Goal: Task Accomplishment & Management: Manage account settings

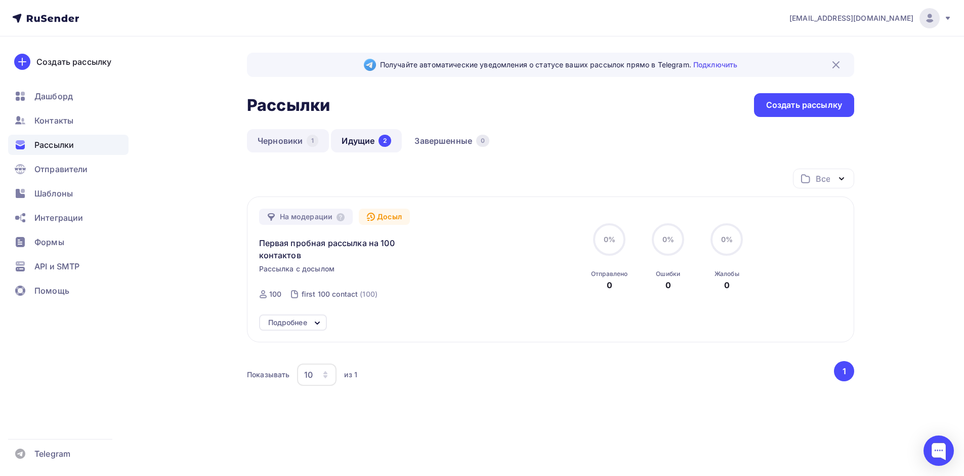
click at [293, 149] on link "Черновики 1" at bounding box center [288, 140] width 82 height 23
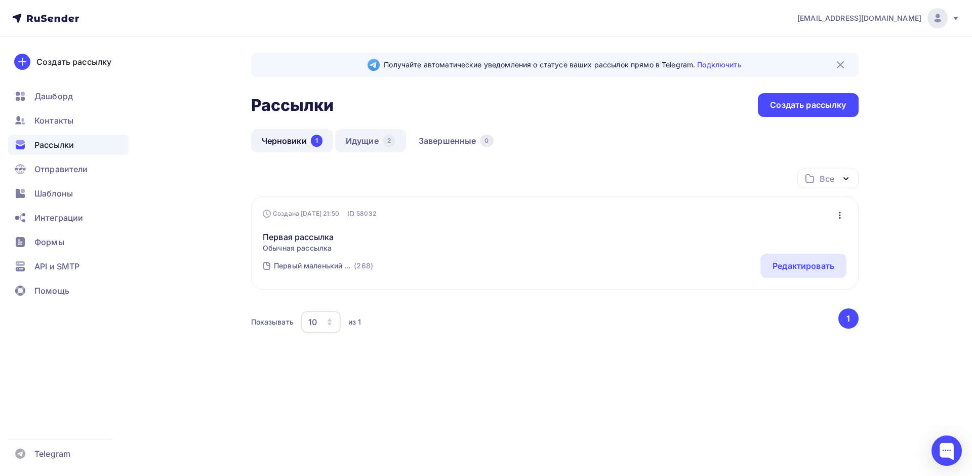
click at [369, 141] on link "Идущие 2" at bounding box center [370, 140] width 71 height 23
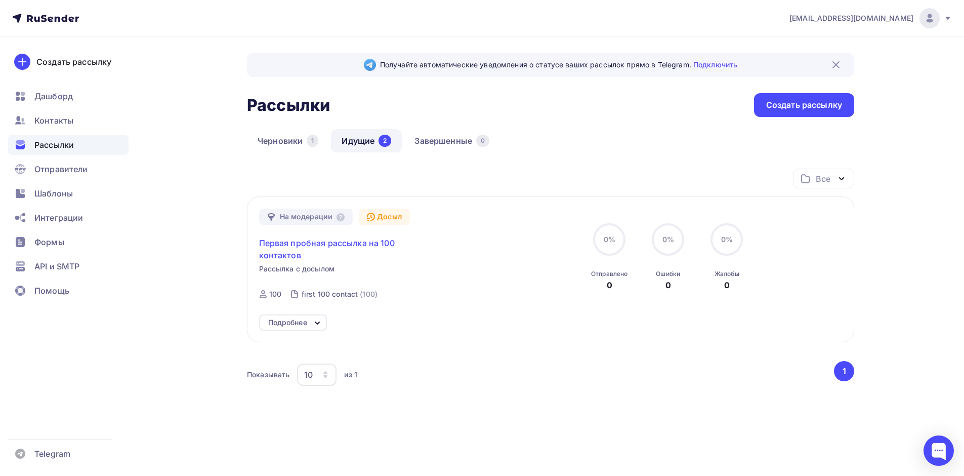
click at [336, 246] on span "Первая пробная рассылка на 100 контактов" at bounding box center [346, 249] width 174 height 24
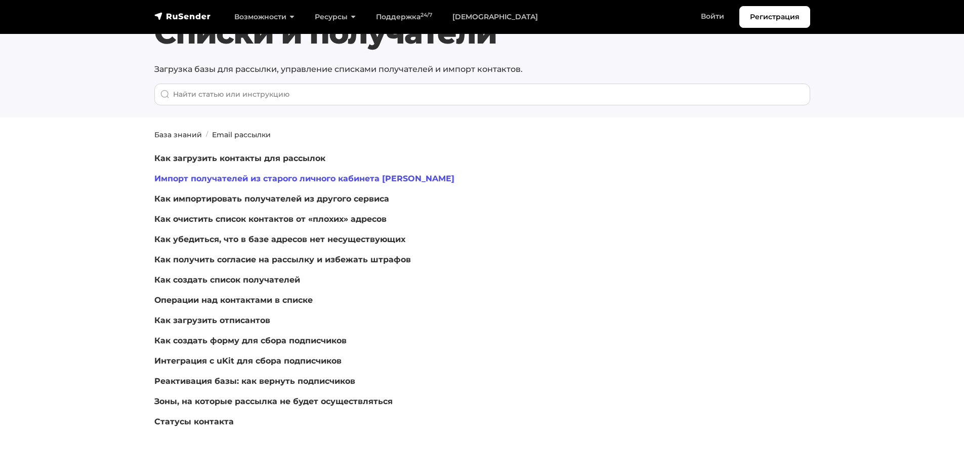
scroll to position [51, 0]
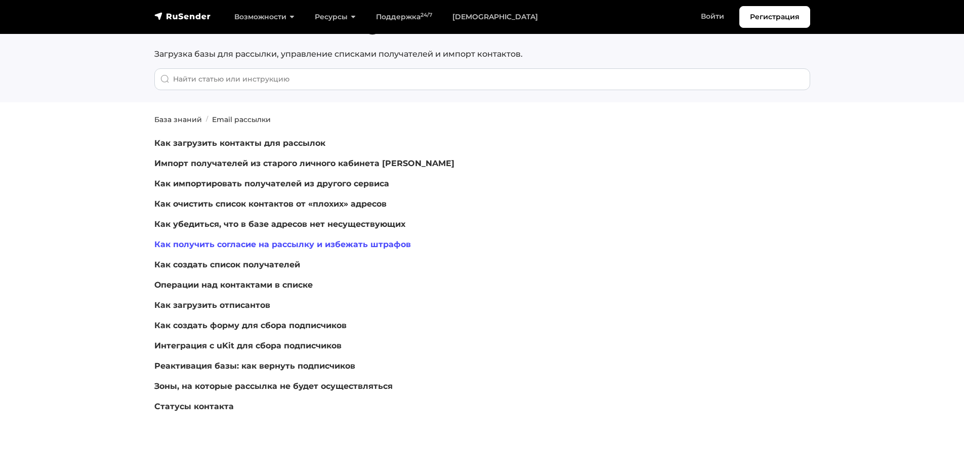
click at [229, 242] on link "Как получить согласие на рассылку и избежать штрафов" at bounding box center [282, 244] width 257 height 10
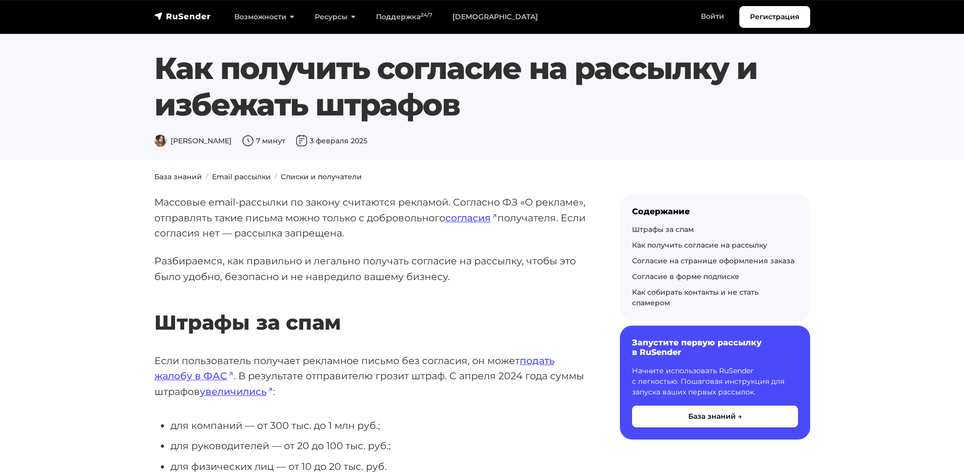
scroll to position [51, 0]
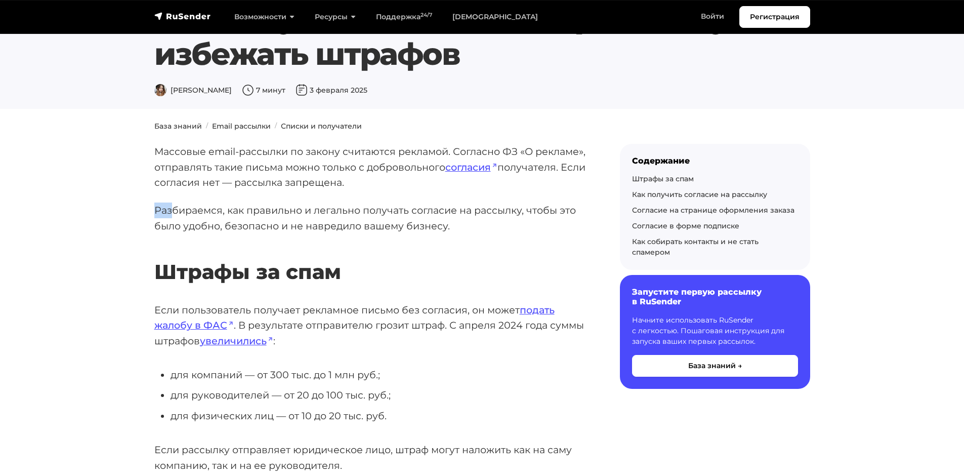
drag, startPoint x: 155, startPoint y: 211, endPoint x: 178, endPoint y: 212, distance: 23.3
click at [178, 212] on p "Разбираемся, как правильно и легально получать согласие на рассылку, чтобы это …" at bounding box center [370, 217] width 433 height 31
click at [198, 218] on p "Разбираемся, как правильно и легально получать согласие на рассылку, чтобы это …" at bounding box center [370, 217] width 433 height 31
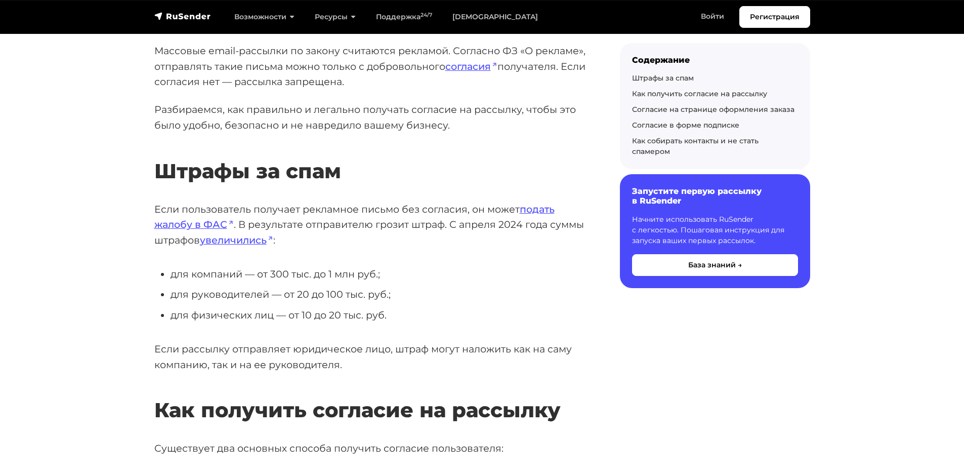
scroll to position [152, 0]
drag, startPoint x: 383, startPoint y: 206, endPoint x: 410, endPoint y: 208, distance: 27.9
click at [410, 208] on p "Если пользователь получает рекламное письмо без согласия, он может подать жалоб…" at bounding box center [370, 224] width 433 height 47
click at [368, 237] on p "Если пользователь получает рекламное письмо без согласия, он может подать жалоб…" at bounding box center [370, 224] width 433 height 47
drag, startPoint x: 341, startPoint y: 221, endPoint x: 367, endPoint y: 223, distance: 25.9
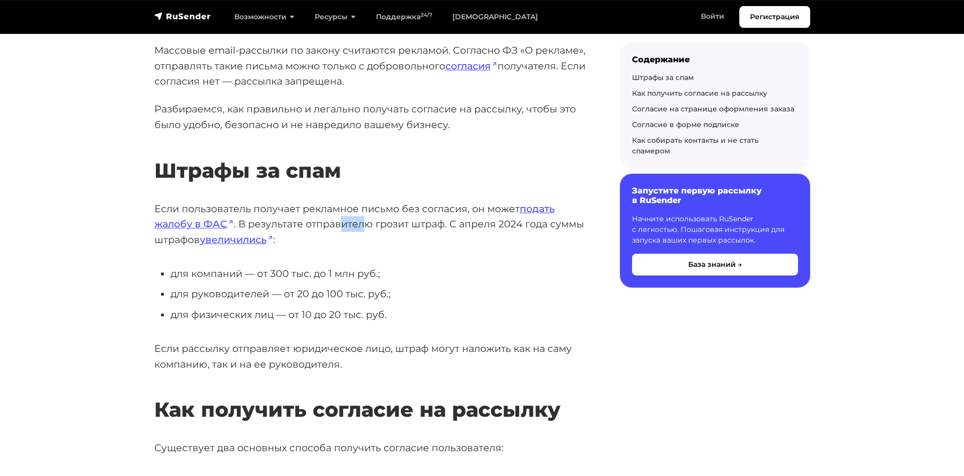
click at [367, 223] on p "Если пользователь получает рекламное письмо без согласия, он может подать жалоб…" at bounding box center [370, 224] width 433 height 47
click at [371, 239] on p "Если пользователь получает рекламное письмо без согласия, он может подать жалоб…" at bounding box center [370, 224] width 433 height 47
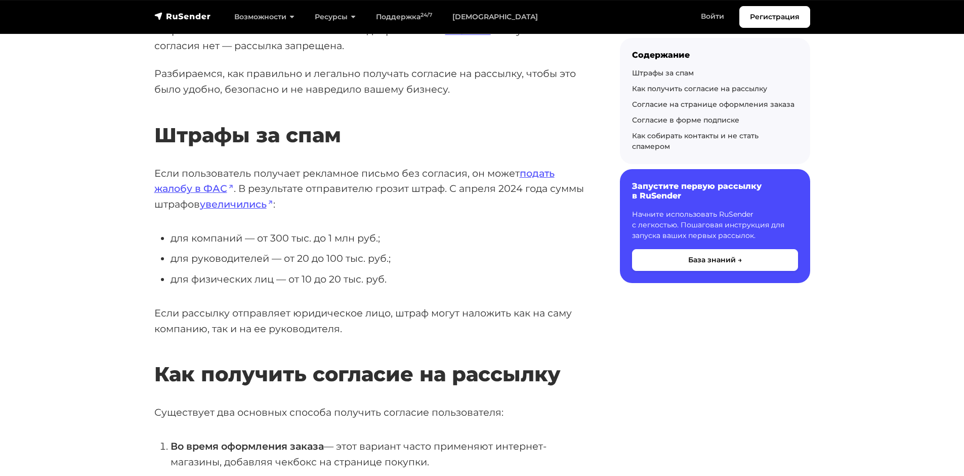
scroll to position [202, 0]
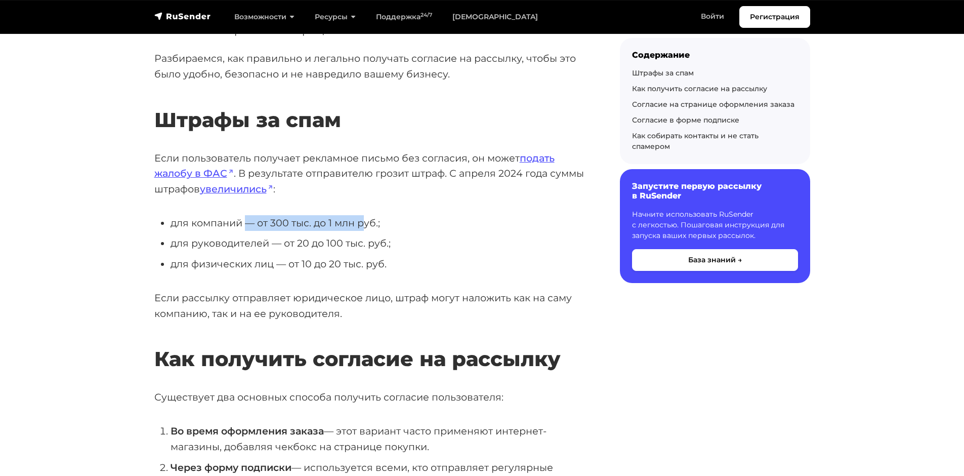
drag, startPoint x: 249, startPoint y: 222, endPoint x: 373, endPoint y: 225, distance: 124.0
click at [372, 225] on li "для компаний — от 300 тыс. до 1 млн руб.;" at bounding box center [379, 223] width 417 height 16
click at [419, 227] on li "для компаний — от 300 тыс. до 1 млн руб.;" at bounding box center [379, 223] width 417 height 16
drag, startPoint x: 291, startPoint y: 261, endPoint x: 398, endPoint y: 262, distance: 106.8
click at [365, 261] on li "для физических лиц — от 10 до 20 тыс. руб." at bounding box center [379, 264] width 417 height 16
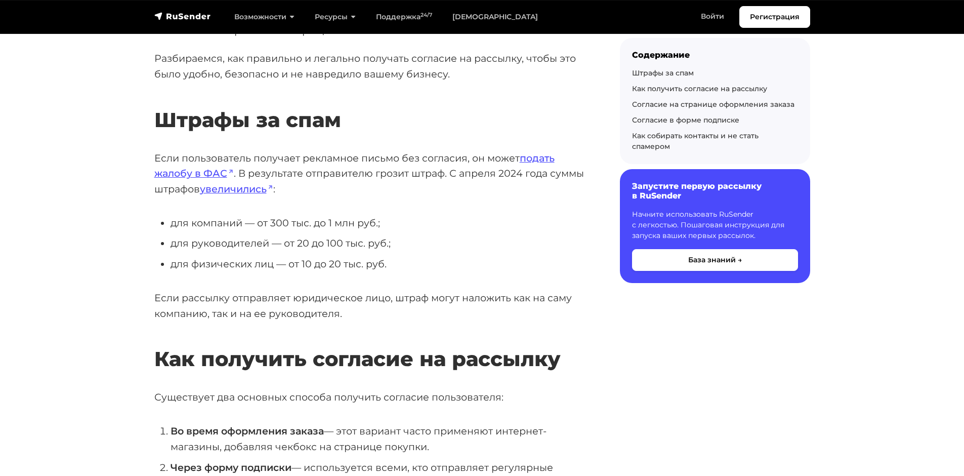
click at [431, 265] on li "для физических лиц — от 10 до 20 тыс. руб." at bounding box center [379, 264] width 417 height 16
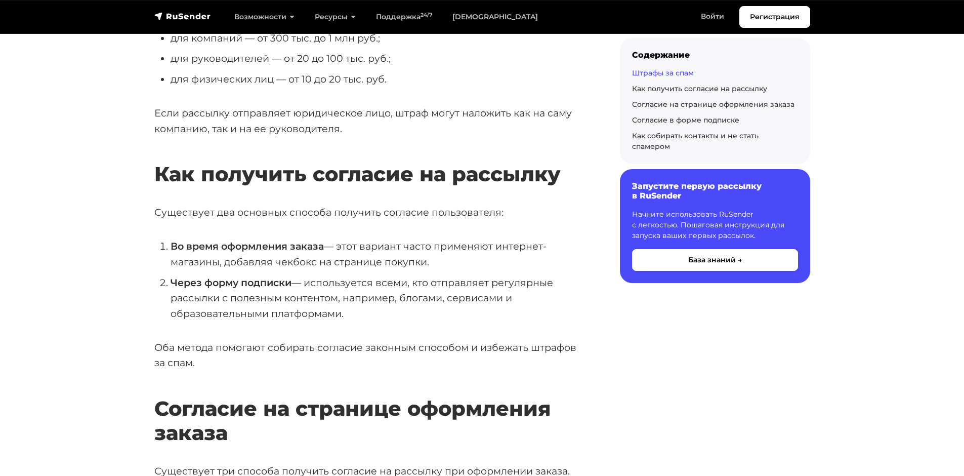
scroll to position [405, 0]
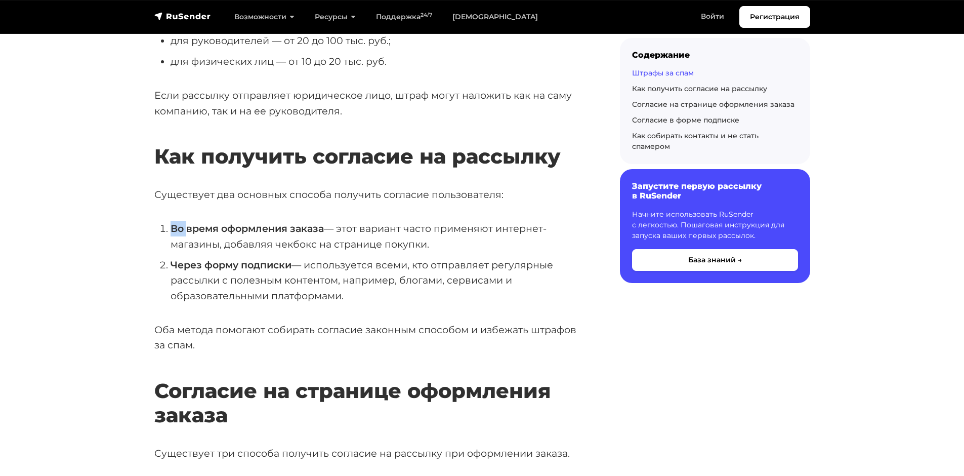
drag, startPoint x: 173, startPoint y: 234, endPoint x: 189, endPoint y: 234, distance: 15.7
click at [188, 234] on li "Во время оформления заказа — этот вариант часто применяют интернет-магазины, до…" at bounding box center [379, 236] width 417 height 31
click at [252, 240] on li "Во время оформления заказа — этот вариант часто применяют интернет-магазины, до…" at bounding box center [379, 236] width 417 height 31
click at [366, 230] on li "Во время оформления заказа — этот вариант часто применяют интернет-магазины, до…" at bounding box center [379, 236] width 417 height 31
click at [382, 236] on li "Во время оформления заказа — этот вариант часто применяют интернет-магазины, до…" at bounding box center [379, 236] width 417 height 31
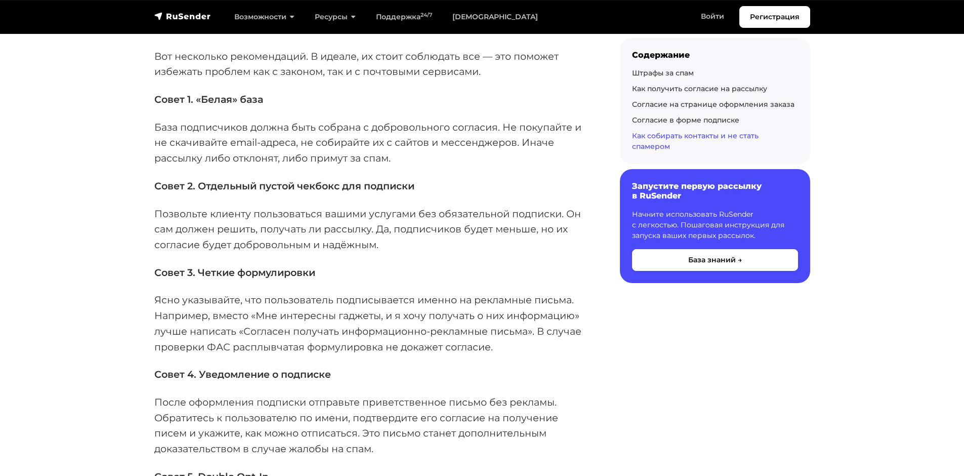
scroll to position [2935, 0]
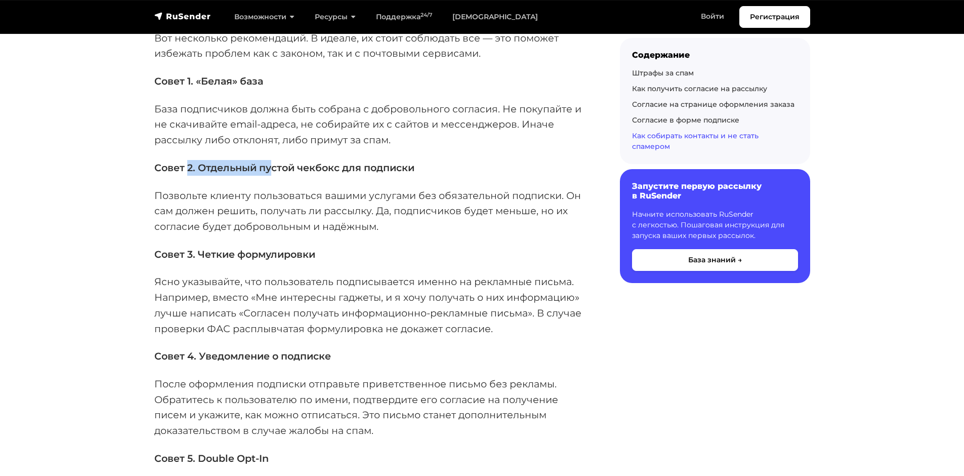
drag, startPoint x: 187, startPoint y: 168, endPoint x: 304, endPoint y: 161, distance: 117.1
click at [294, 162] on strong "Совет 2. Отдельный пустой чекбокс для подписки" at bounding box center [284, 167] width 260 height 12
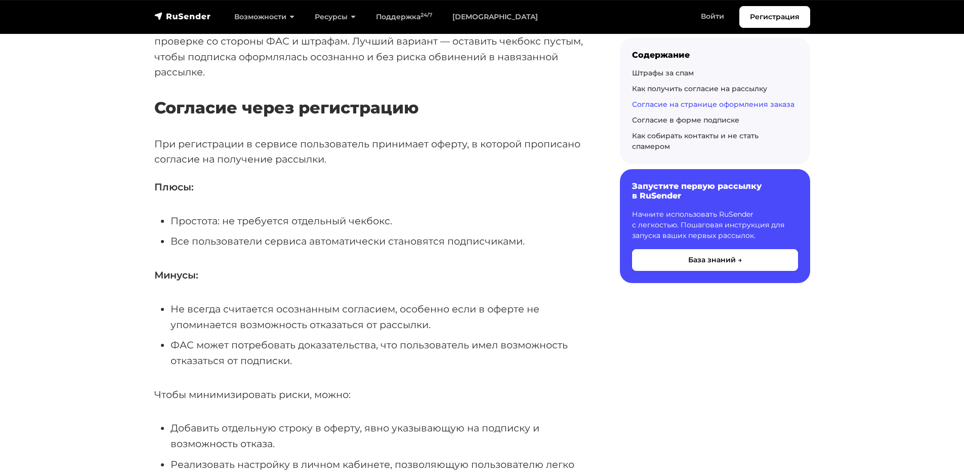
scroll to position [962, 0]
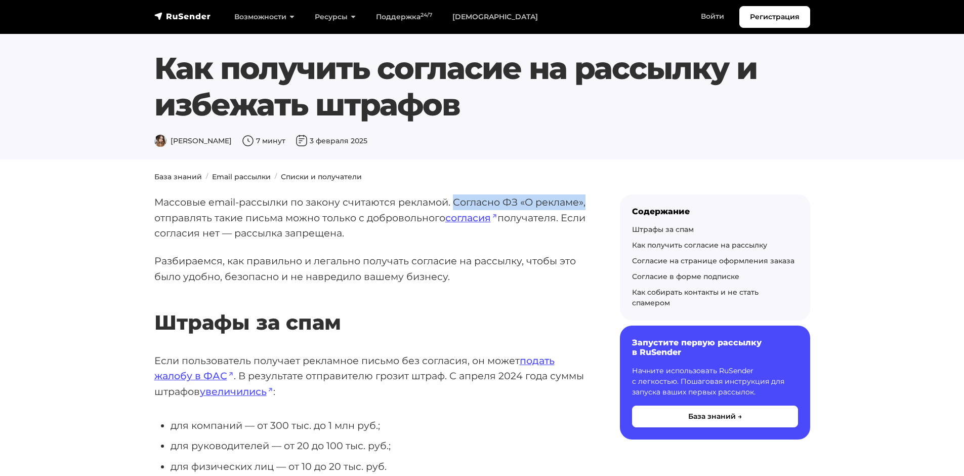
drag, startPoint x: 456, startPoint y: 198, endPoint x: 587, endPoint y: 203, distance: 130.7
click at [587, 203] on p "Массовые email-рассылки по закону считаются рекламой. Согласно ФЗ «О рекламе», …" at bounding box center [370, 217] width 433 height 47
copy p "Согласно ФЗ «О рекламе»,"
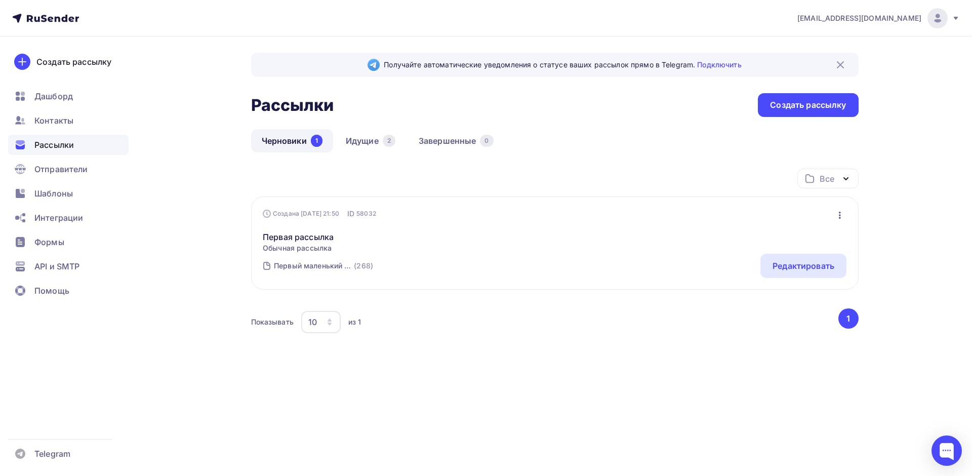
click at [840, 215] on icon "button" at bounding box center [840, 215] width 2 height 7
click at [361, 142] on link "Идущие 2" at bounding box center [370, 140] width 71 height 23
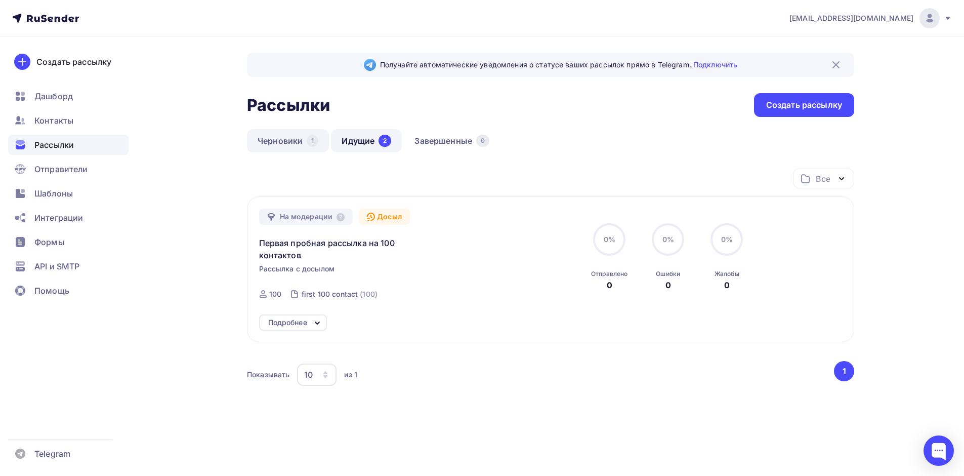
click at [296, 141] on link "Черновики 1" at bounding box center [288, 140] width 82 height 23
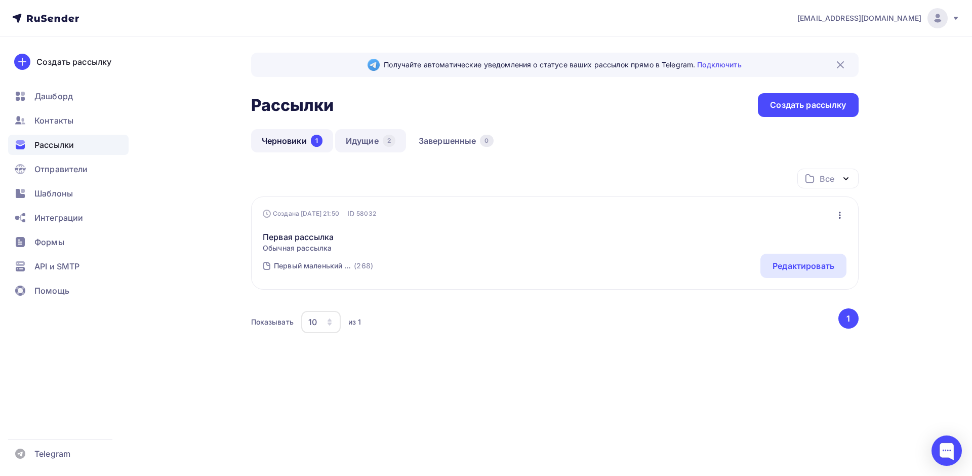
click at [377, 139] on link "Идущие 2" at bounding box center [370, 140] width 71 height 23
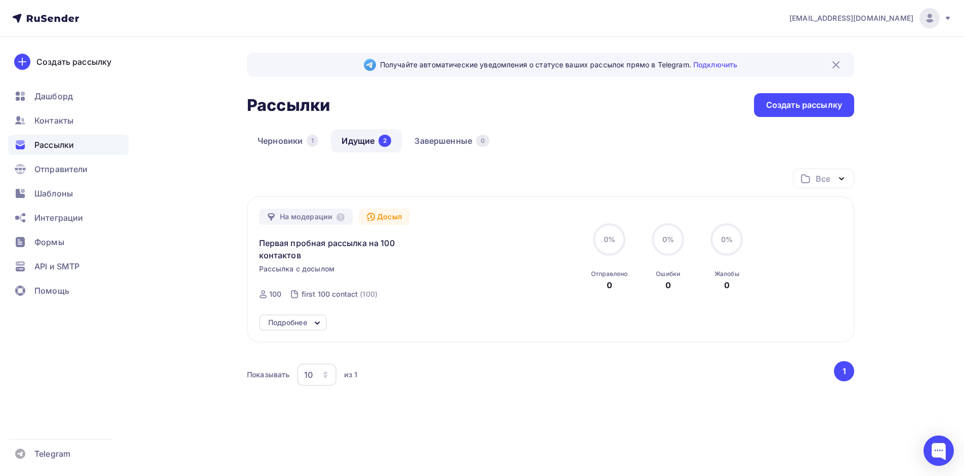
click at [296, 320] on div "Подробнее" at bounding box center [287, 322] width 39 height 12
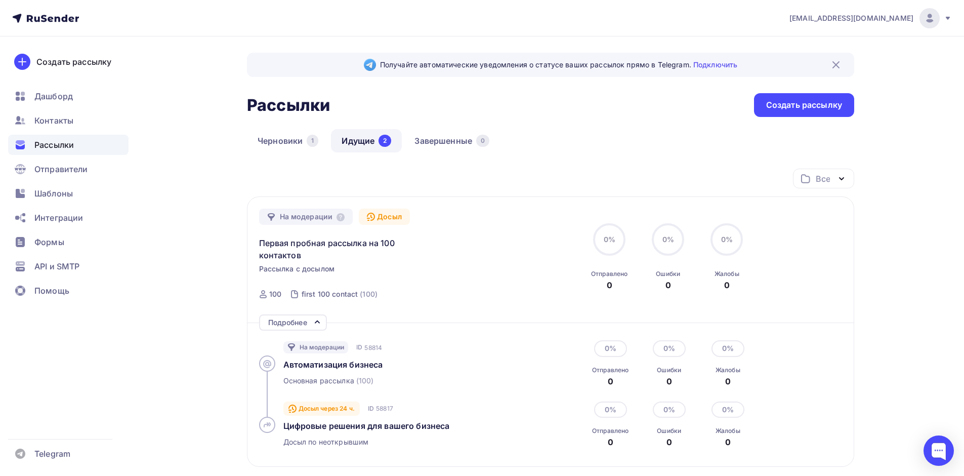
click at [853, 14] on span "peshkovsergei@gmail.com" at bounding box center [852, 18] width 124 height 10
click at [840, 39] on link "Аккаунт" at bounding box center [861, 44] width 170 height 20
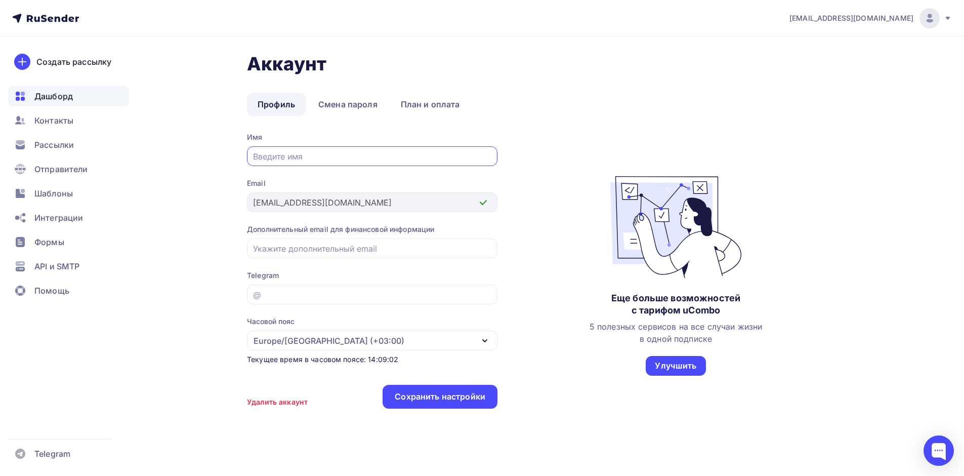
click at [40, 97] on span "Дашборд" at bounding box center [53, 96] width 38 height 12
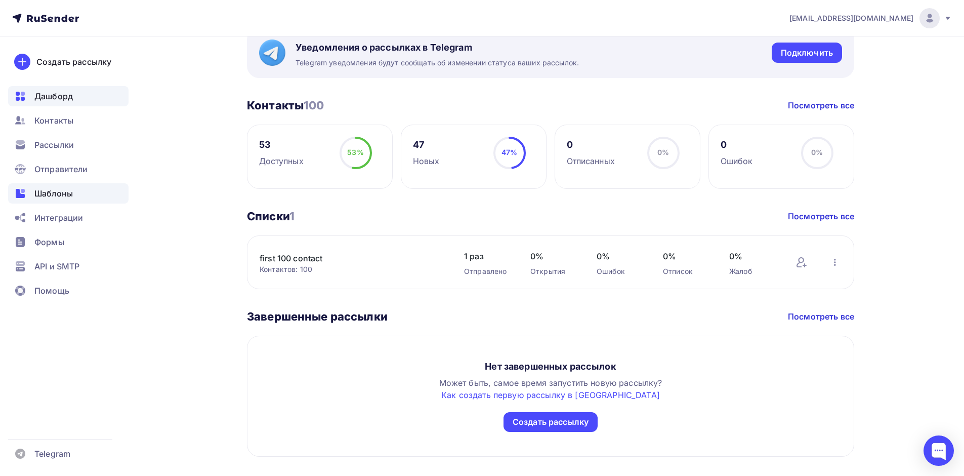
scroll to position [405, 0]
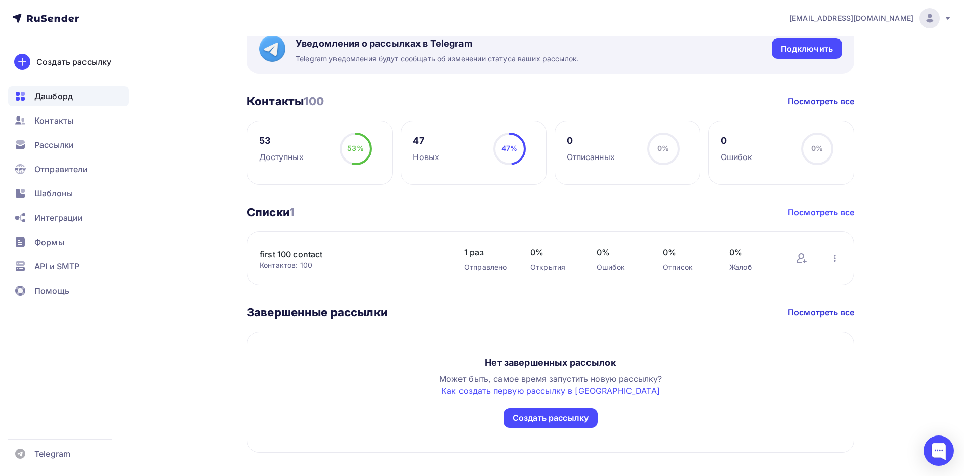
click at [808, 213] on link "Посмотреть все" at bounding box center [821, 212] width 66 height 12
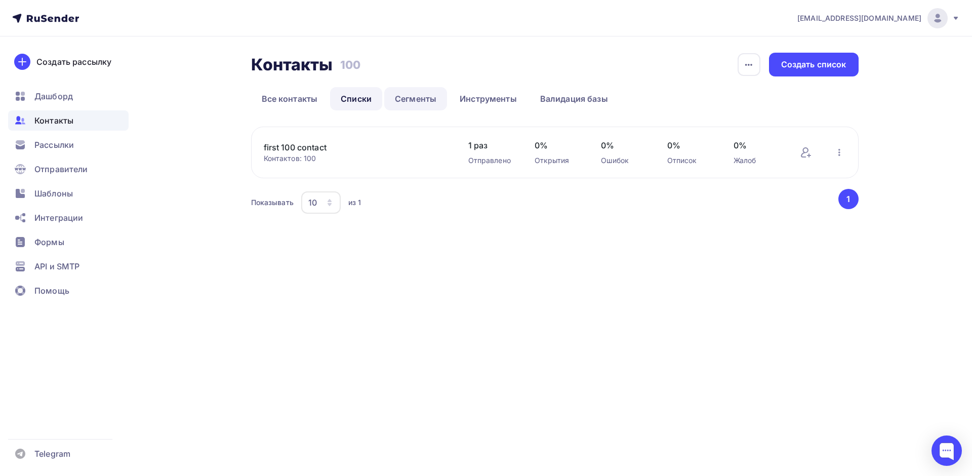
click at [389, 103] on link "Сегменты" at bounding box center [415, 98] width 63 height 23
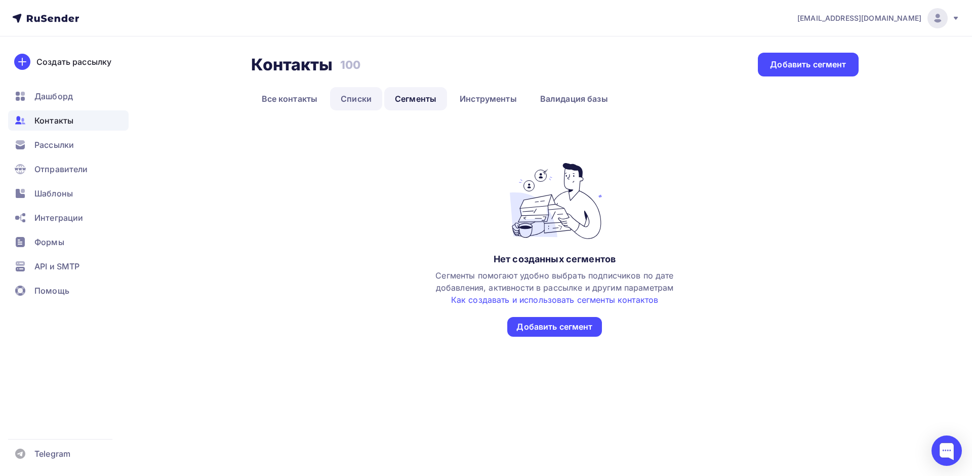
click at [350, 99] on link "Списки" at bounding box center [356, 98] width 52 height 23
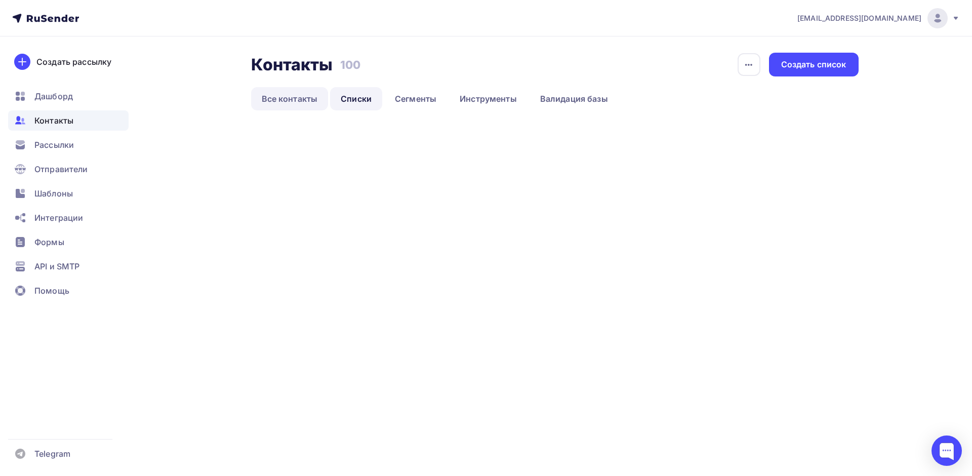
click at [314, 100] on link "Все контакты" at bounding box center [289, 98] width 77 height 23
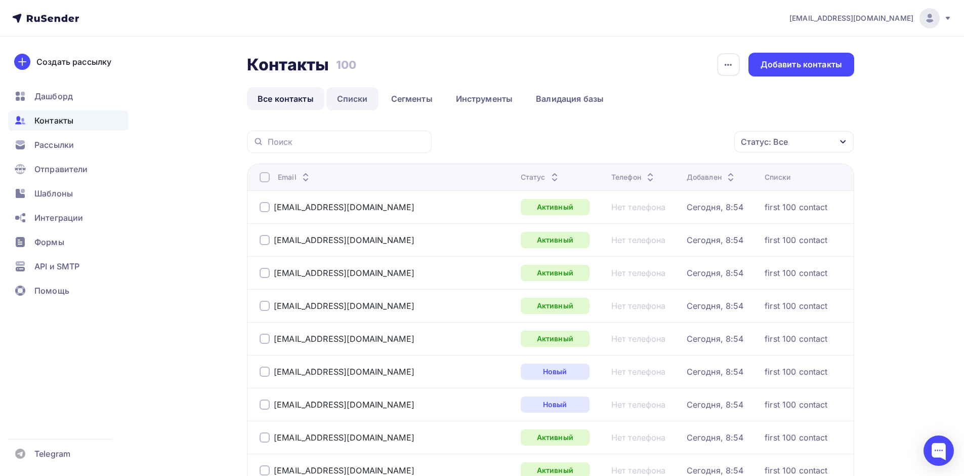
click at [363, 98] on link "Списки" at bounding box center [352, 98] width 52 height 23
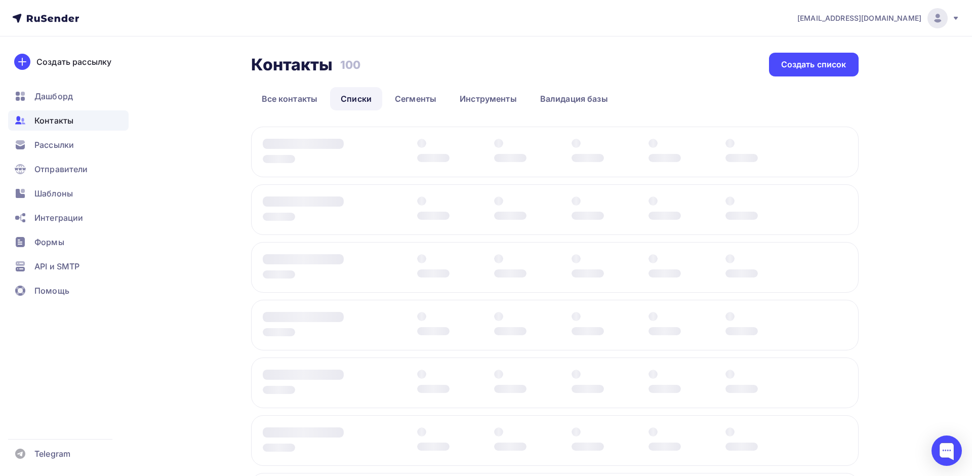
click at [0, 0] on div "Контактов: 100" at bounding box center [0, 0] width 0 height 0
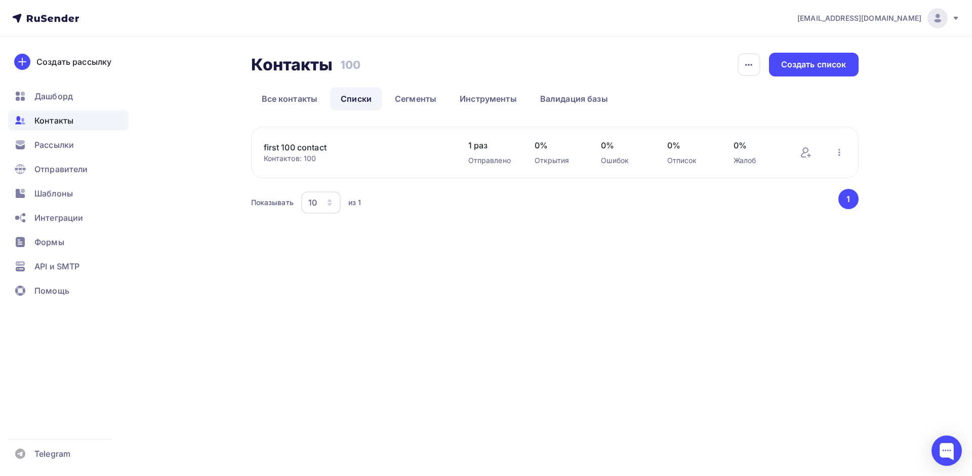
click at [293, 157] on div "Контактов: 100" at bounding box center [356, 158] width 184 height 10
click at [287, 144] on link "first 100 contact" at bounding box center [350, 147] width 172 height 12
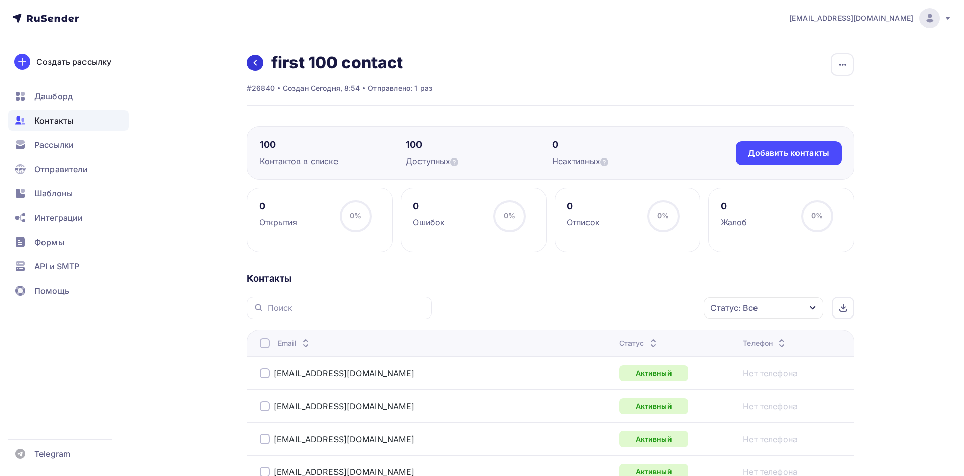
click at [253, 70] on link at bounding box center [255, 63] width 16 height 16
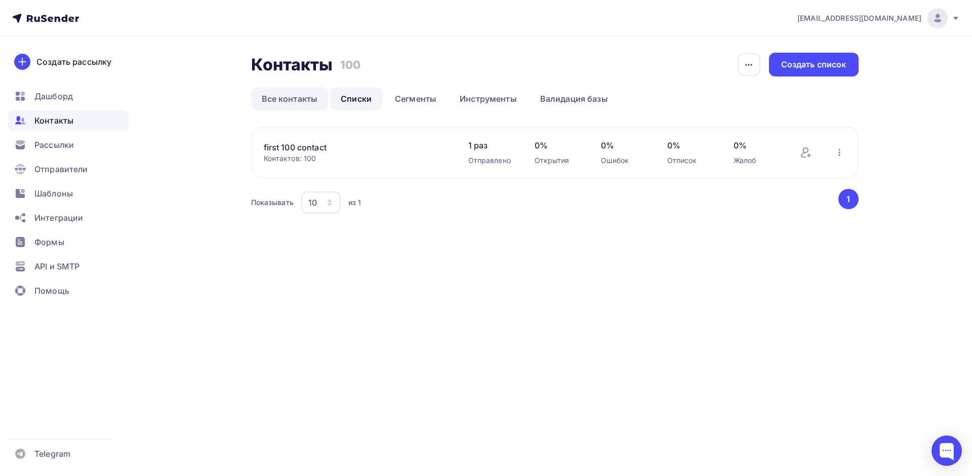
click at [293, 98] on link "Все контакты" at bounding box center [289, 98] width 77 height 23
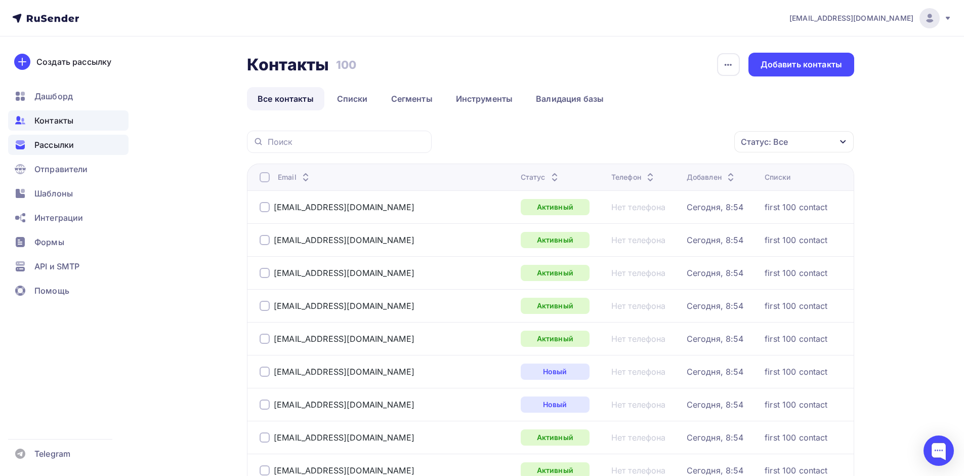
click at [67, 148] on span "Рассылки" at bounding box center [53, 145] width 39 height 12
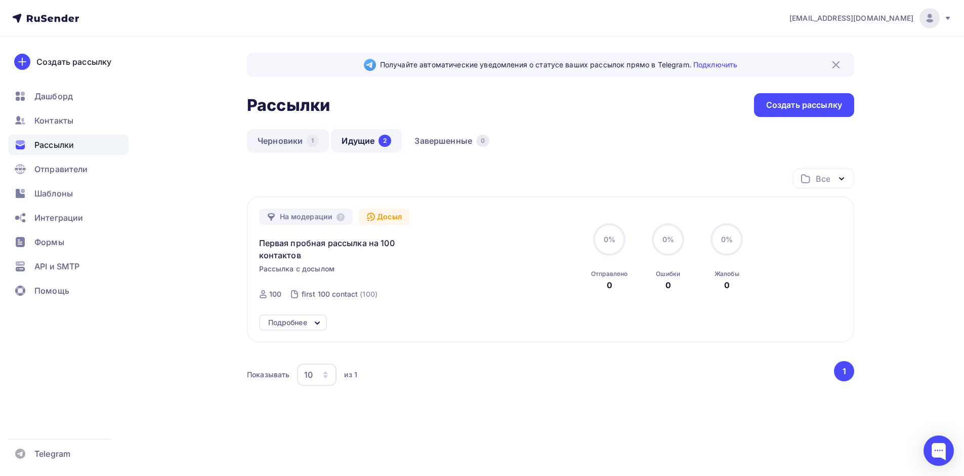
click at [294, 142] on link "Черновики 1" at bounding box center [288, 140] width 82 height 23
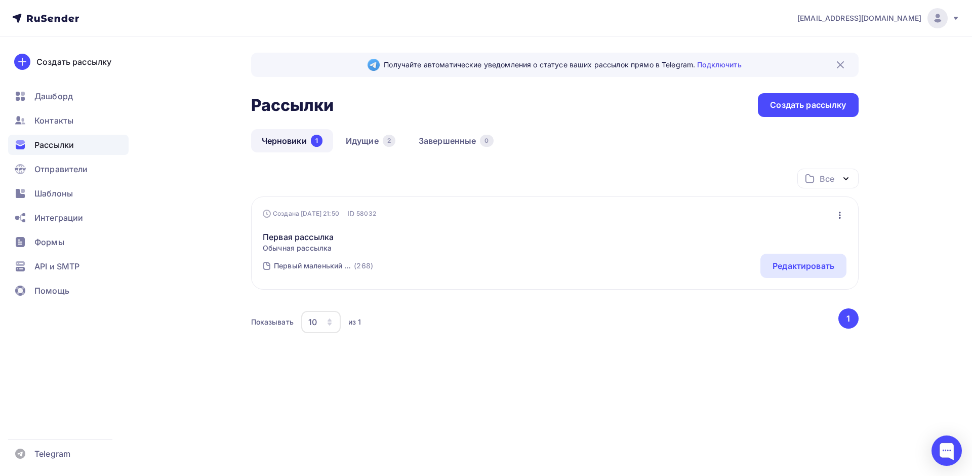
click at [842, 216] on icon "button" at bounding box center [840, 215] width 12 height 12
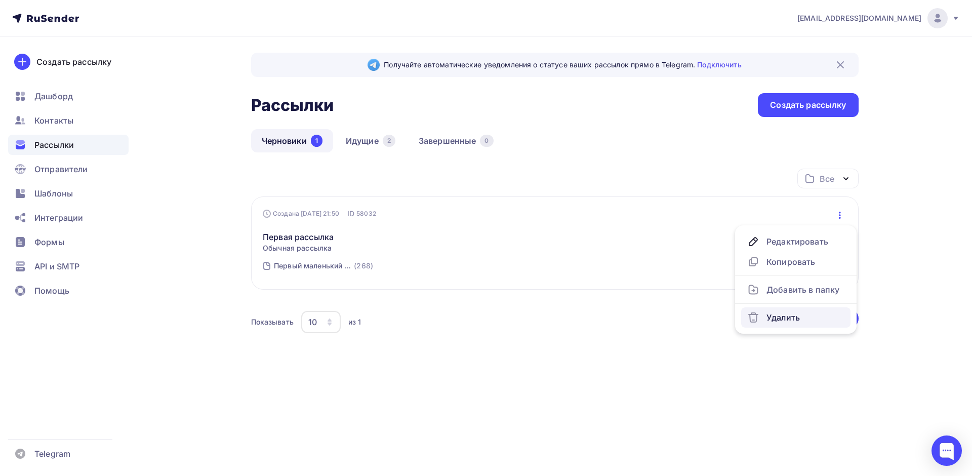
click at [774, 315] on div "Удалить" at bounding box center [795, 317] width 97 height 12
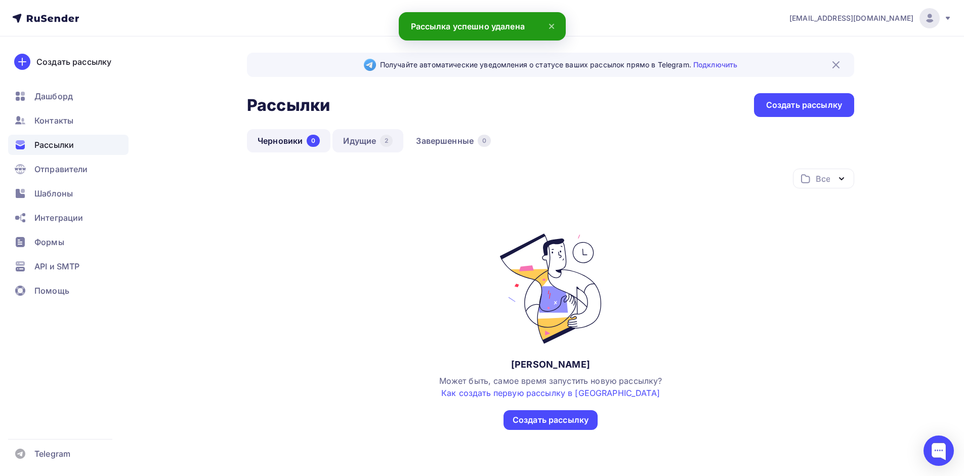
click at [364, 137] on link "Идущие 2" at bounding box center [368, 140] width 71 height 23
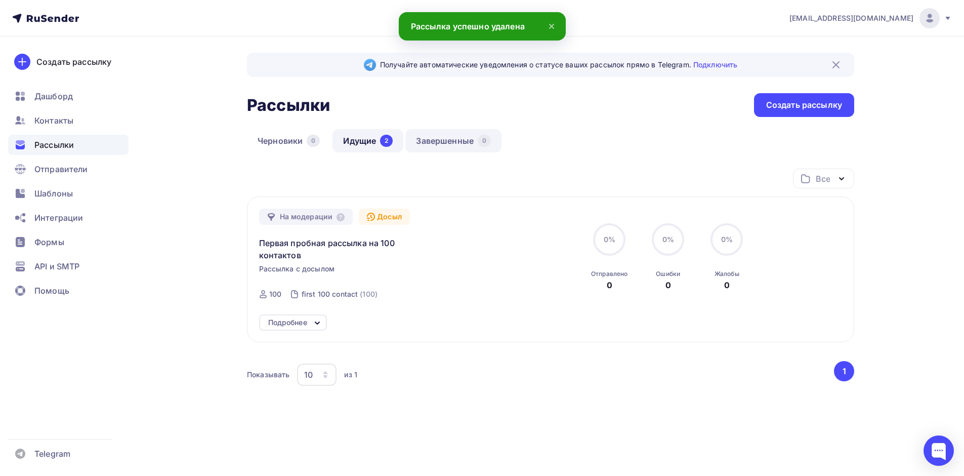
click at [454, 141] on link "Завершенные 0" at bounding box center [453, 140] width 96 height 23
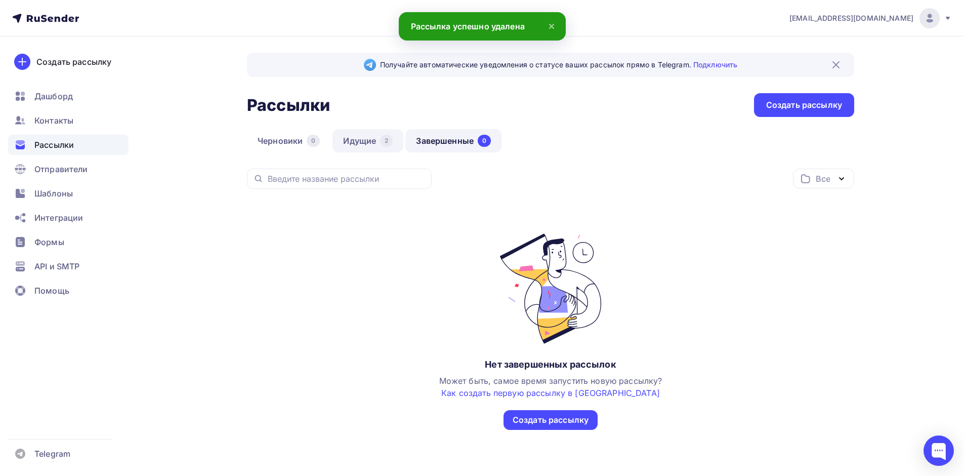
click at [378, 141] on link "Идущие 2" at bounding box center [368, 140] width 71 height 23
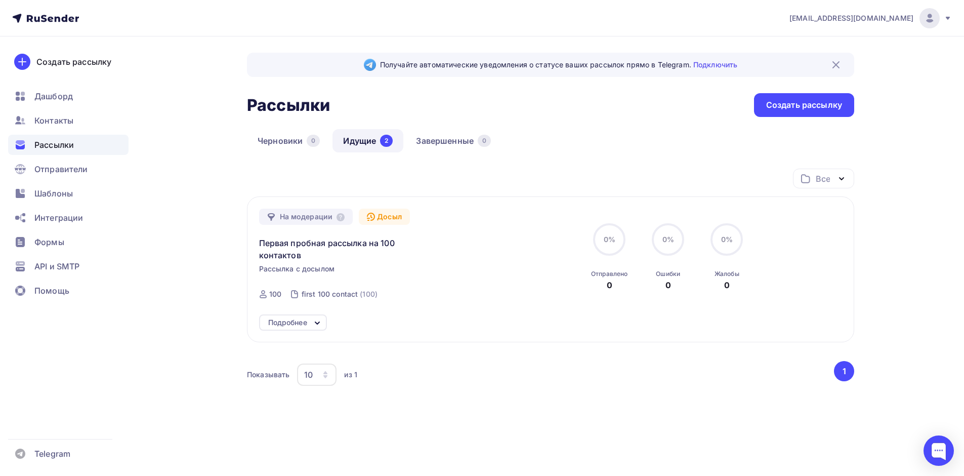
click at [845, 372] on button "1" at bounding box center [844, 371] width 20 height 20
click at [844, 371] on button "1" at bounding box center [844, 371] width 20 height 20
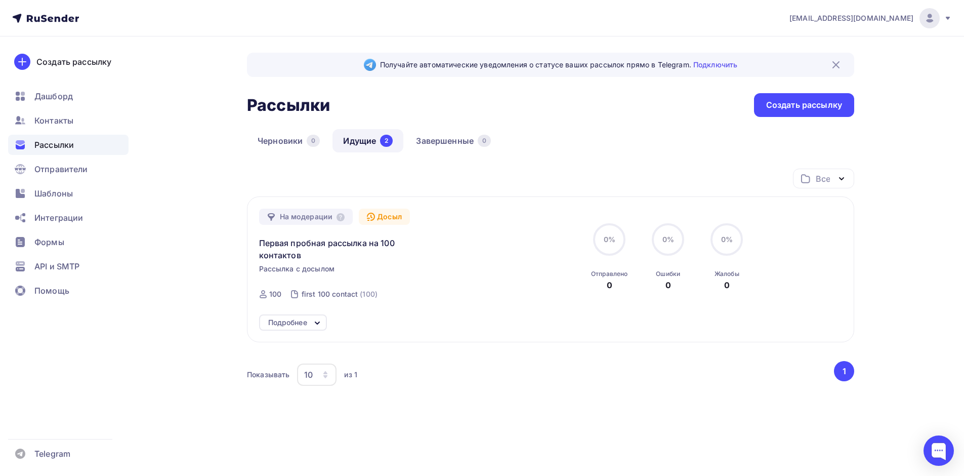
click at [844, 371] on button "1" at bounding box center [844, 371] width 20 height 20
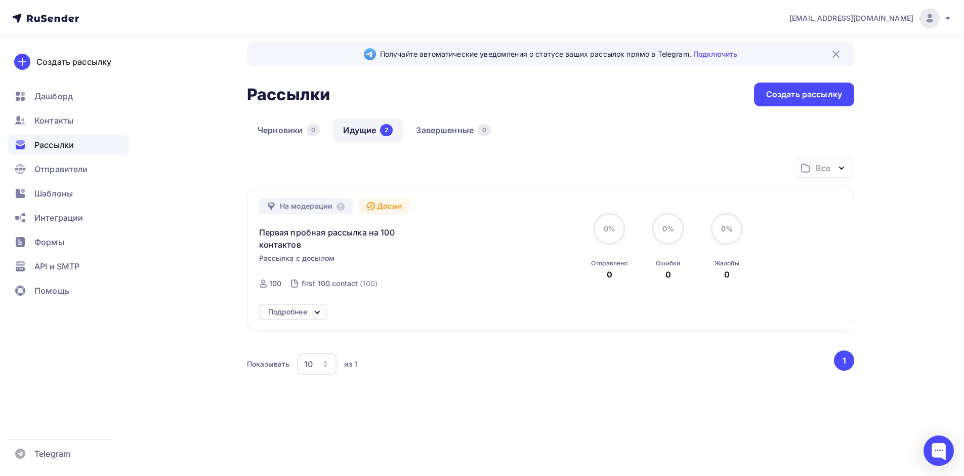
scroll to position [13, 0]
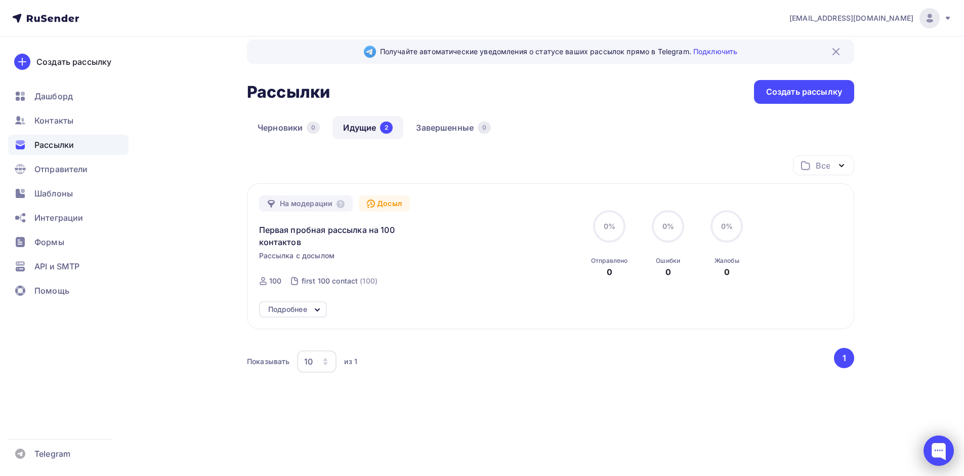
click at [936, 453] on div at bounding box center [939, 450] width 30 height 30
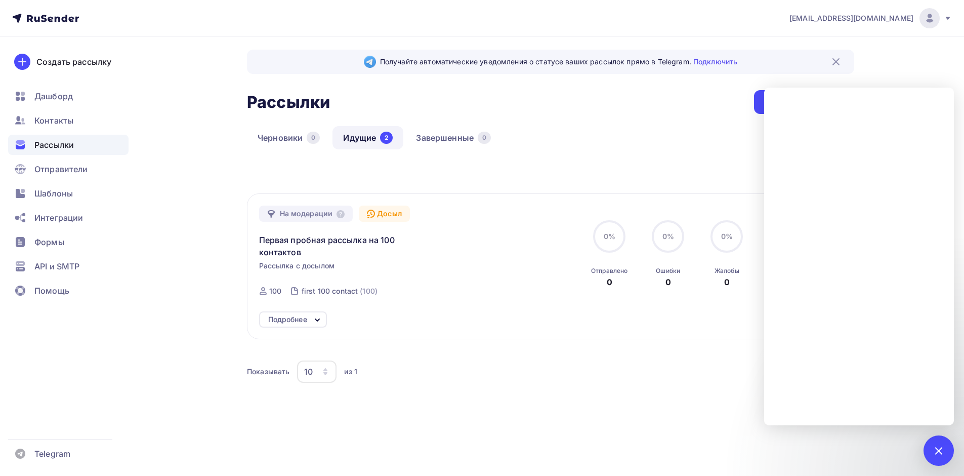
scroll to position [0, 0]
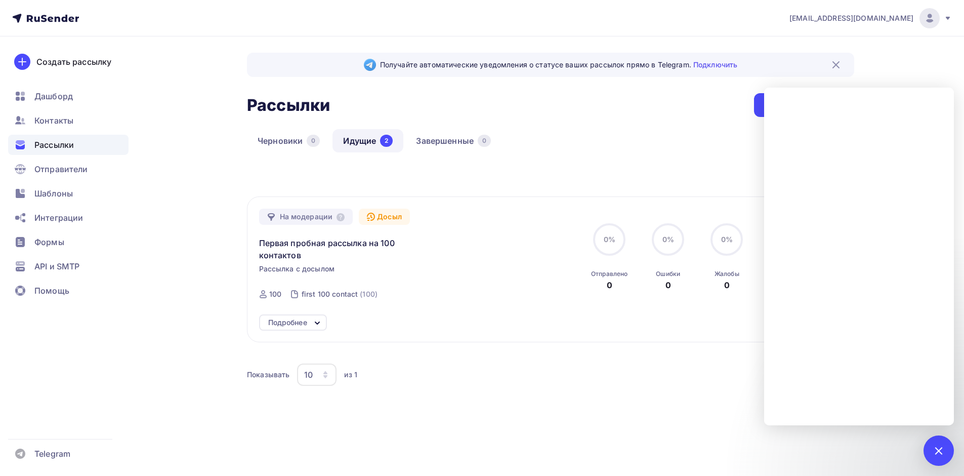
click at [663, 382] on div "Показывать 10 10 20 50 100 из 1" at bounding box center [540, 374] width 586 height 23
click at [669, 367] on div "Показывать 10 10 20 50 100 из 1" at bounding box center [540, 374] width 586 height 23
click at [764, 96] on div "Создать рассылку" at bounding box center [804, 105] width 100 height 24
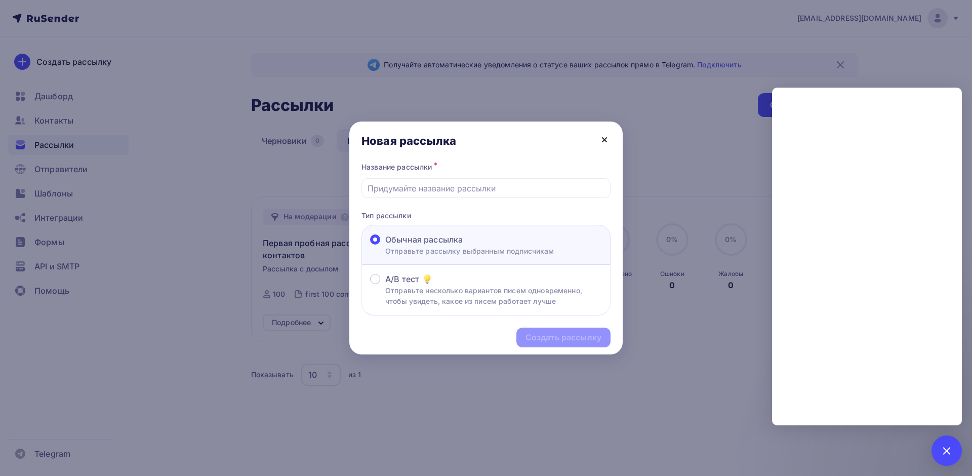
click at [606, 137] on icon at bounding box center [604, 140] width 12 height 12
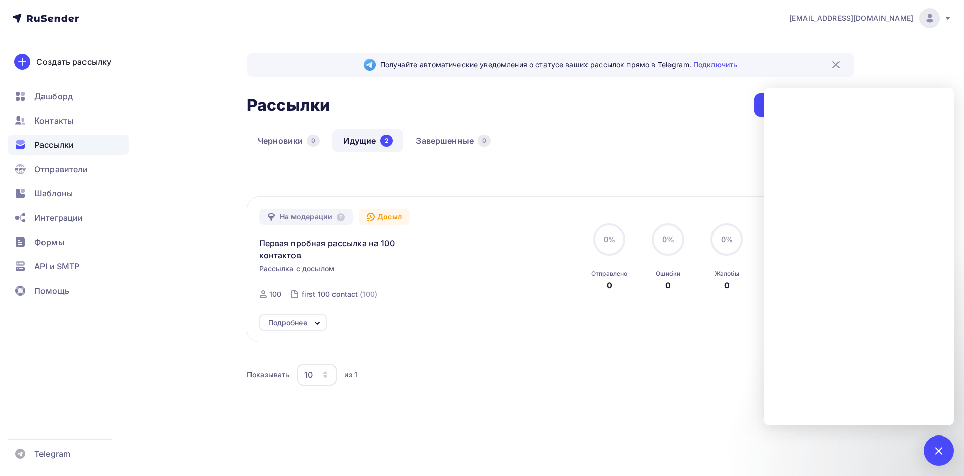
click at [706, 168] on div "Черновики 0 Идущие 2 Завершенные 0" at bounding box center [550, 148] width 607 height 39
click at [934, 451] on div at bounding box center [939, 450] width 14 height 14
